Goal: Information Seeking & Learning: Learn about a topic

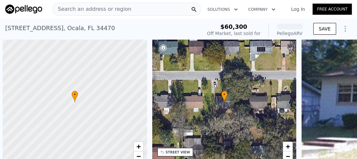
scroll to position [0, 3]
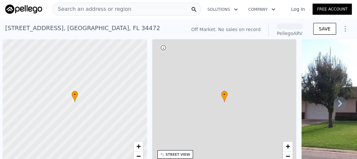
scroll to position [0, 3]
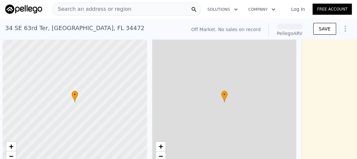
scroll to position [0, 3]
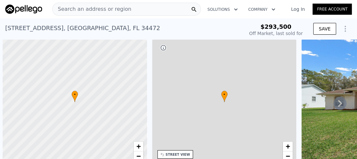
scroll to position [0, 3]
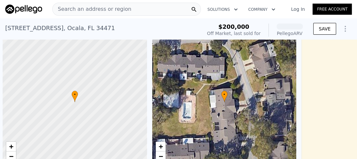
scroll to position [0, 3]
